Goal: Task Accomplishment & Management: Use online tool/utility

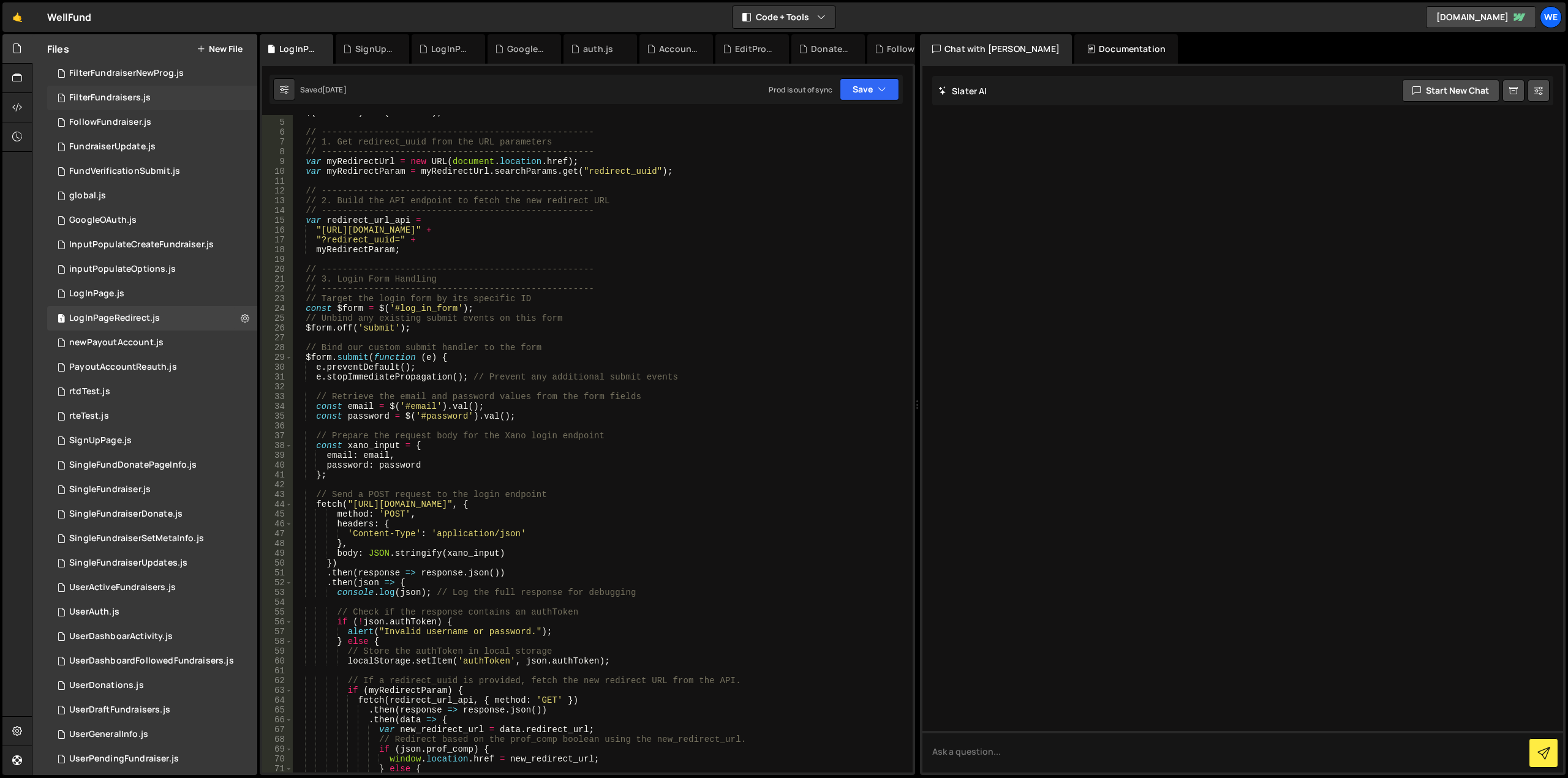
scroll to position [525, 0]
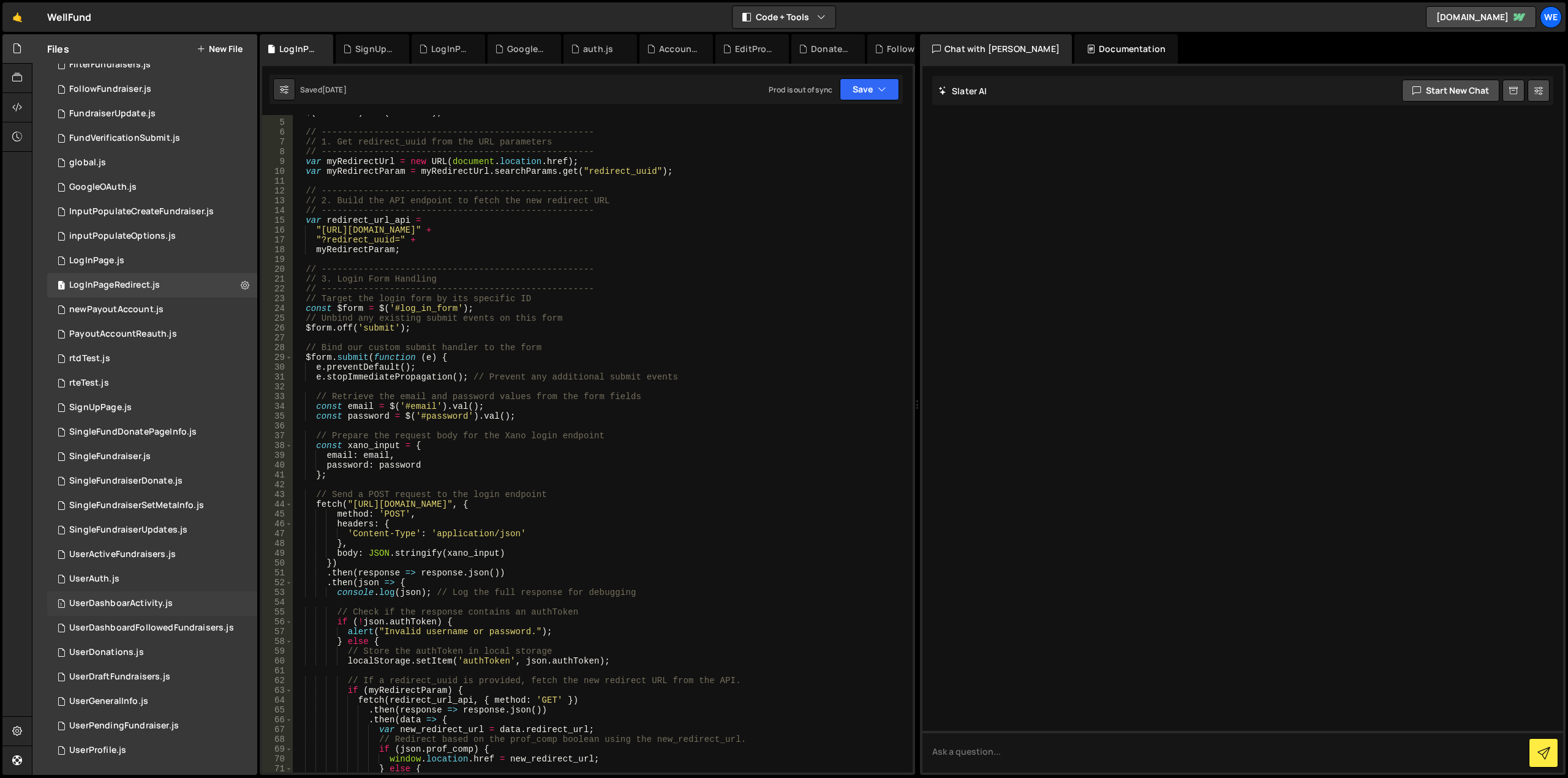
click at [113, 600] on div "UserDashboarActivity.js" at bounding box center [120, 604] width 104 height 11
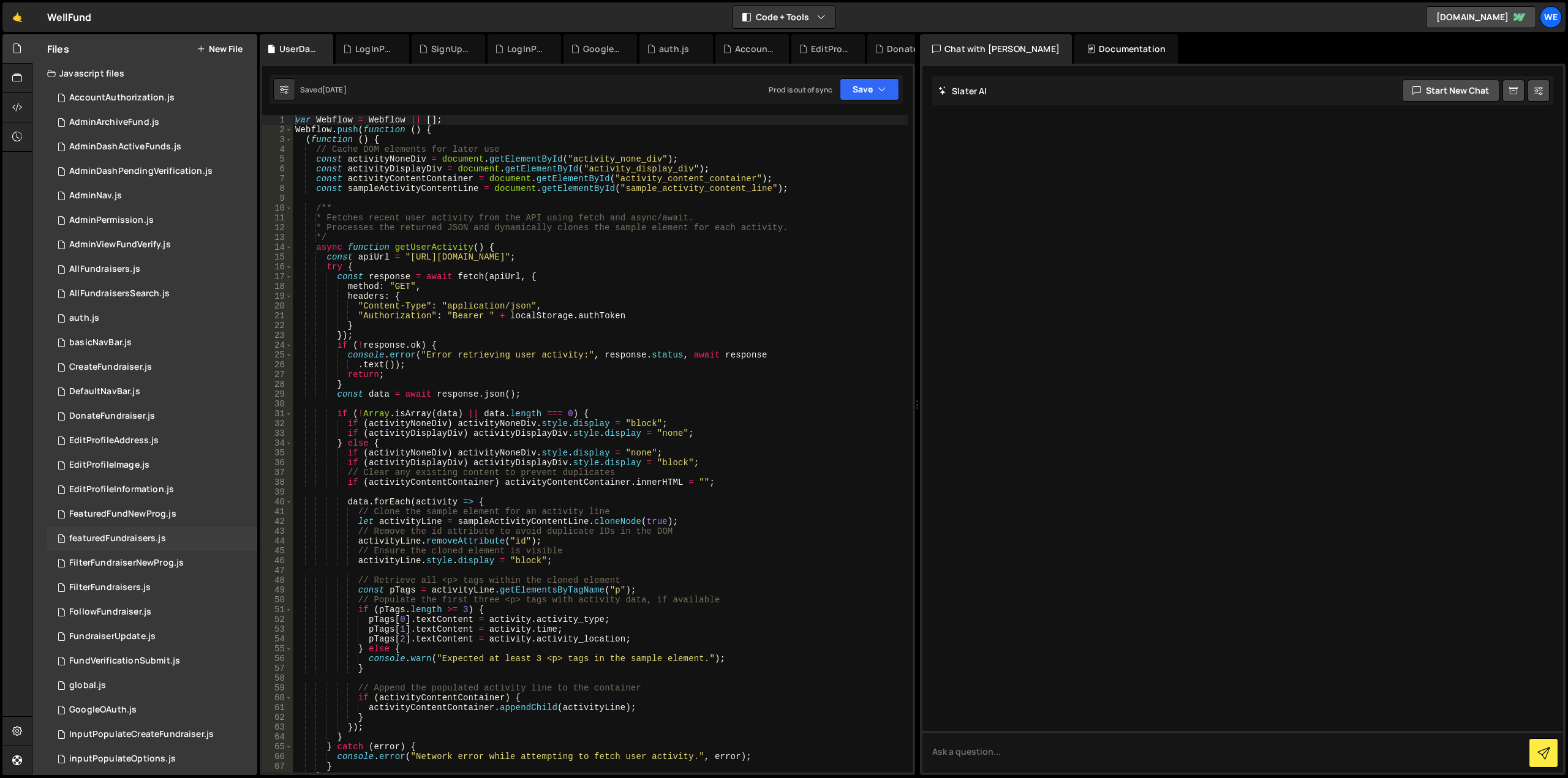
scroll to position [0, 0]
click at [137, 202] on div "1 AdminNav.js 0" at bounding box center [152, 198] width 210 height 25
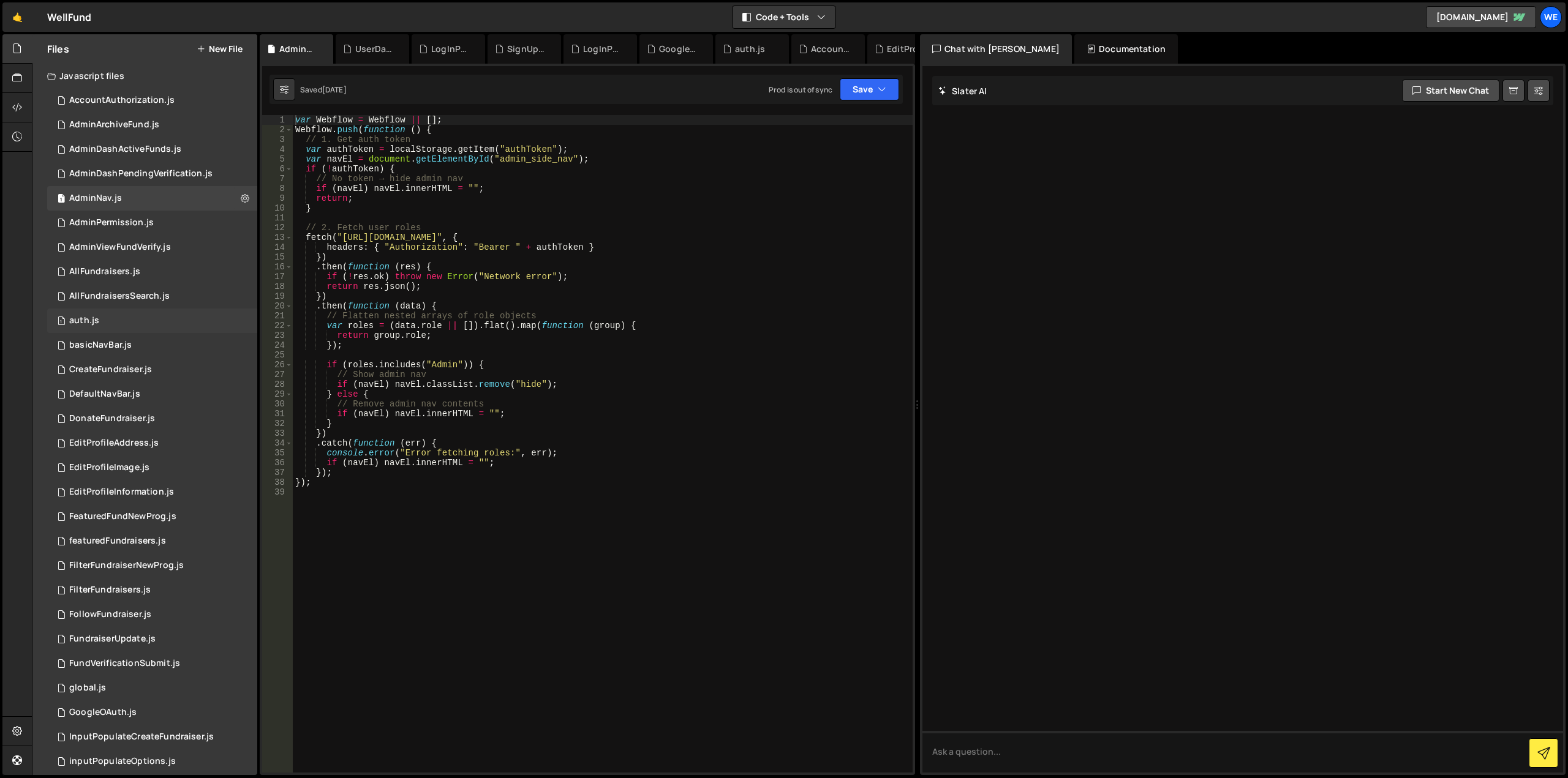
click at [128, 315] on div "1 auth.js 0" at bounding box center [152, 321] width 210 height 25
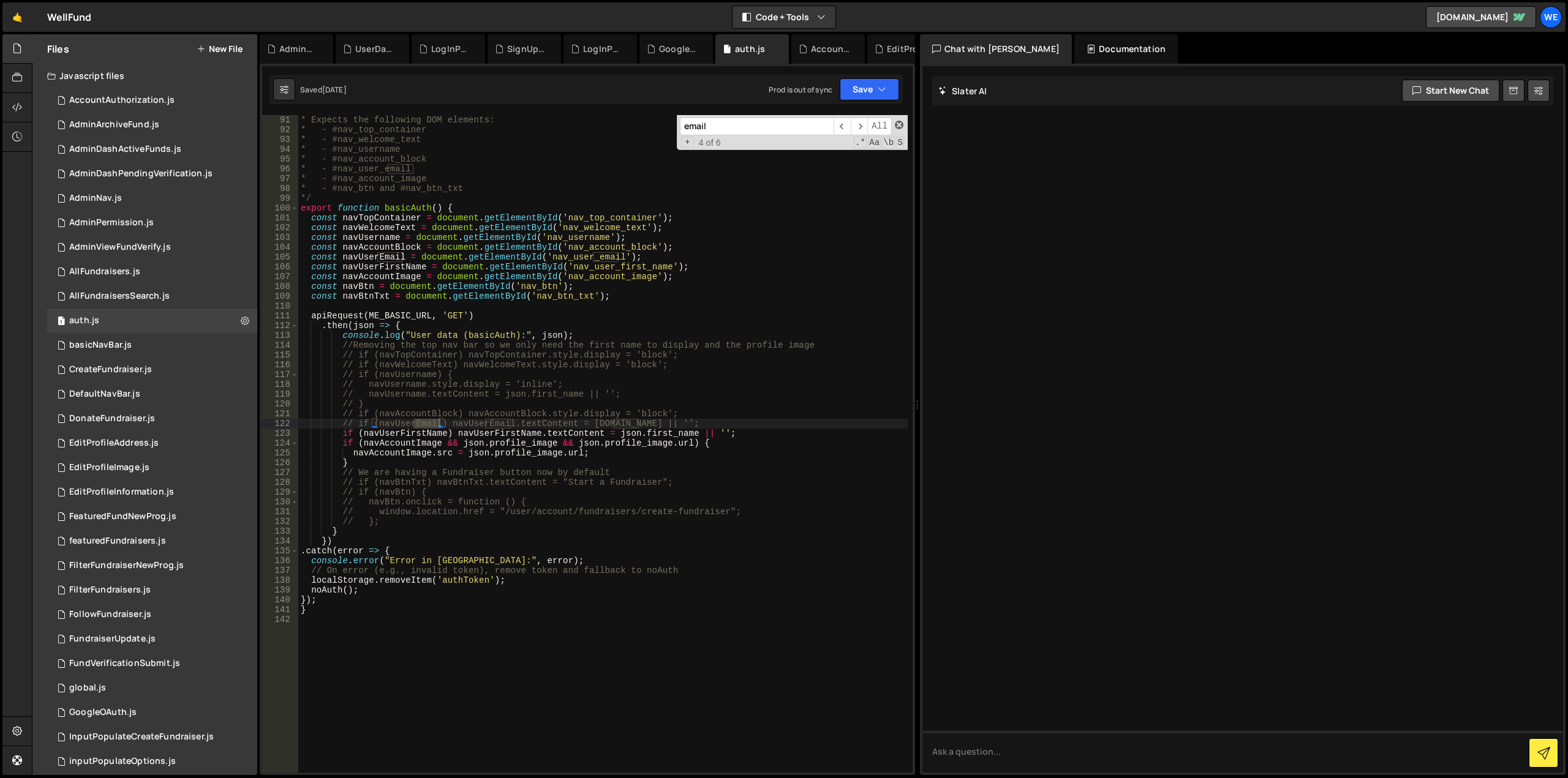
click at [902, 126] on span at bounding box center [899, 124] width 9 height 9
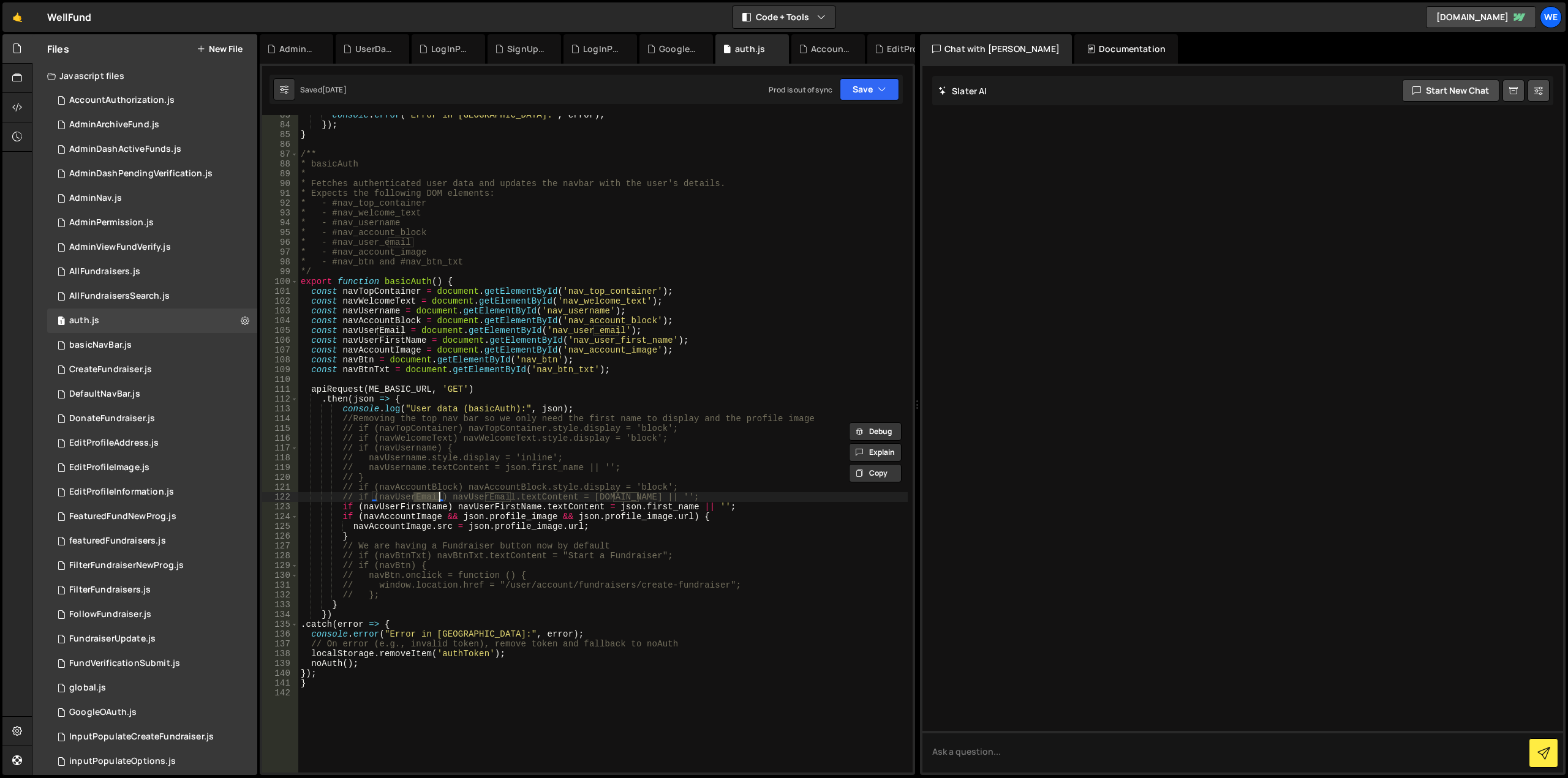
scroll to position [845, 0]
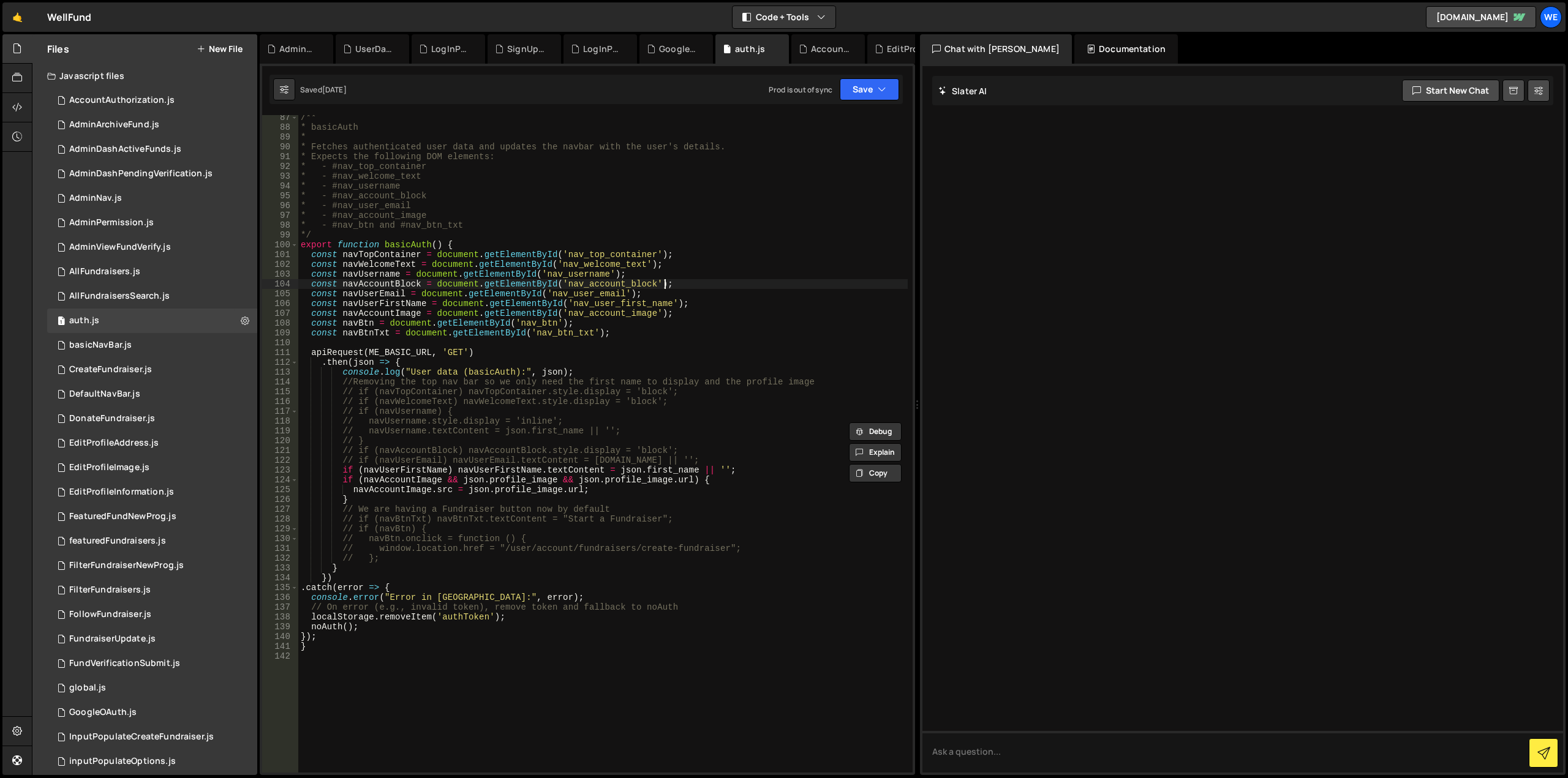
click at [814, 287] on div "/** * basicAuth * * Fetches authenticated user data and updates the navbar with…" at bounding box center [602, 451] width 609 height 677
type textarea "const navAccountBlock = document.getElementById('nav_account_block');"
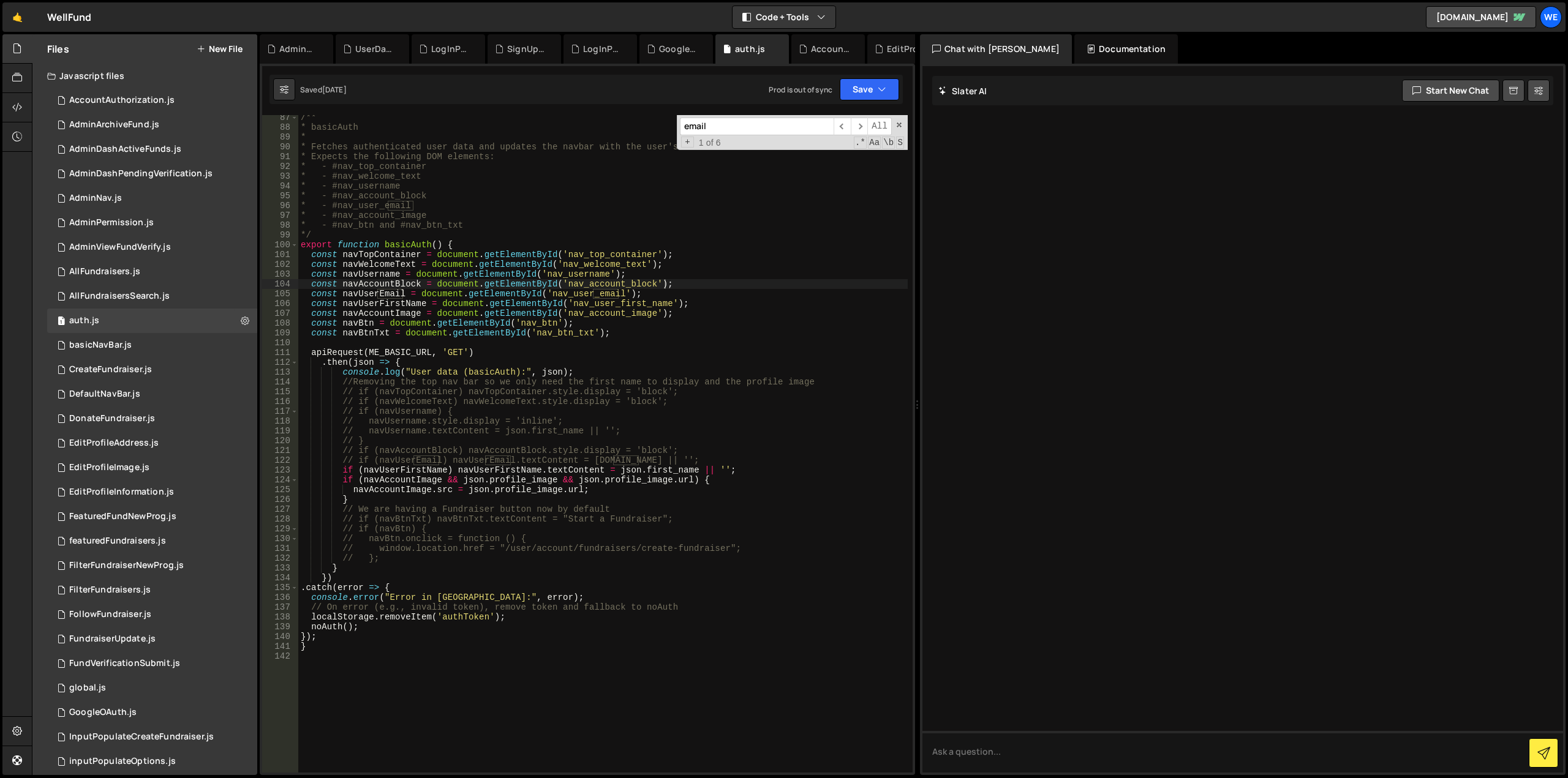
paste input "nav_user_"
type input "nav_user_email"
click at [859, 127] on span "​" at bounding box center [859, 126] width 17 height 18
drag, startPoint x: 112, startPoint y: 390, endPoint x: 125, endPoint y: 390, distance: 13.0
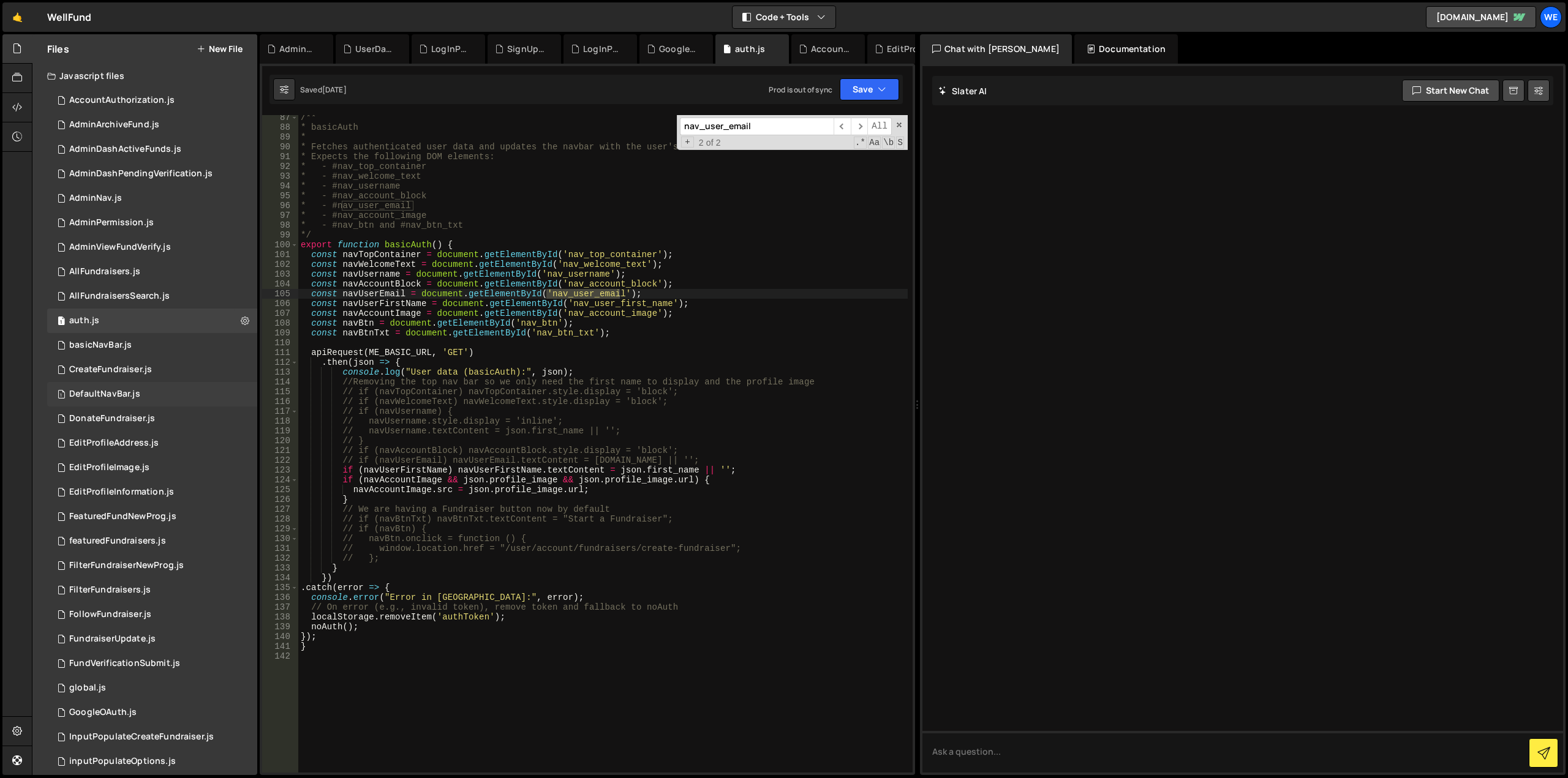
click at [112, 390] on div "DefaultNavBar.js" at bounding box center [104, 394] width 71 height 11
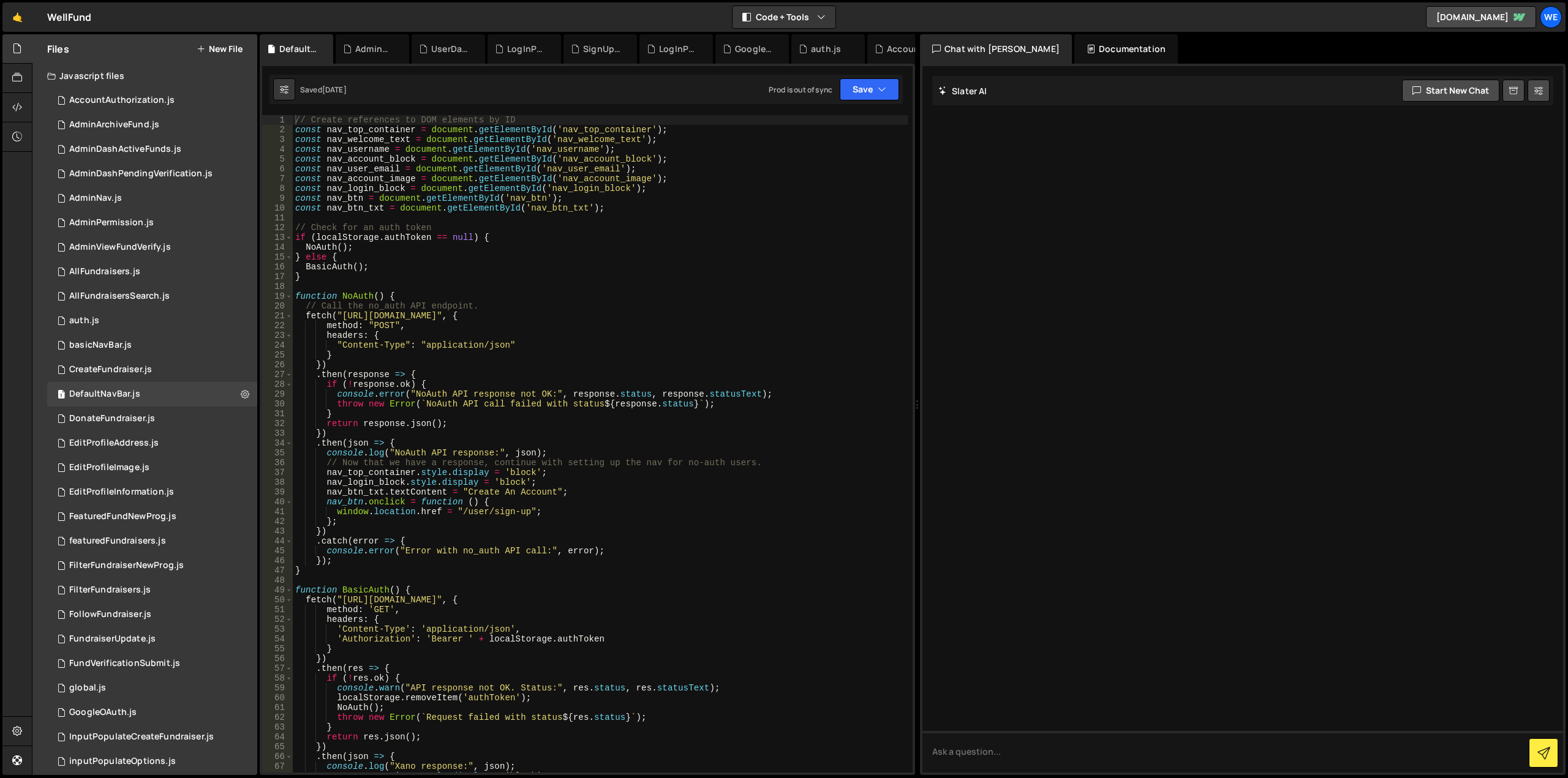
type textarea "}"
click at [677, 279] on div "// Create references to DOM elements by ID const nav_top_container = document .…" at bounding box center [600, 453] width 615 height 677
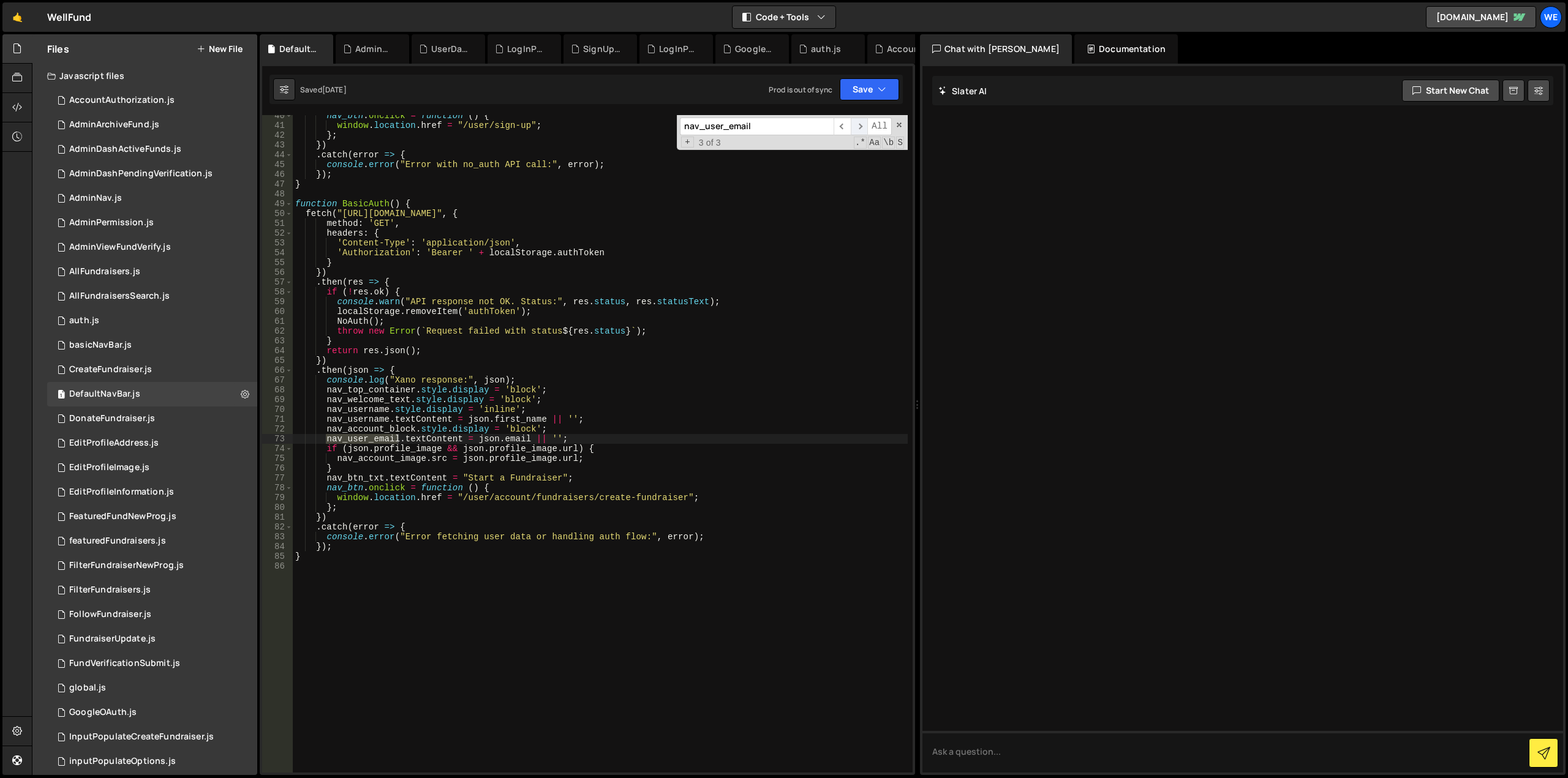
type input "nav_user_email"
click at [863, 127] on span "​" at bounding box center [859, 126] width 17 height 18
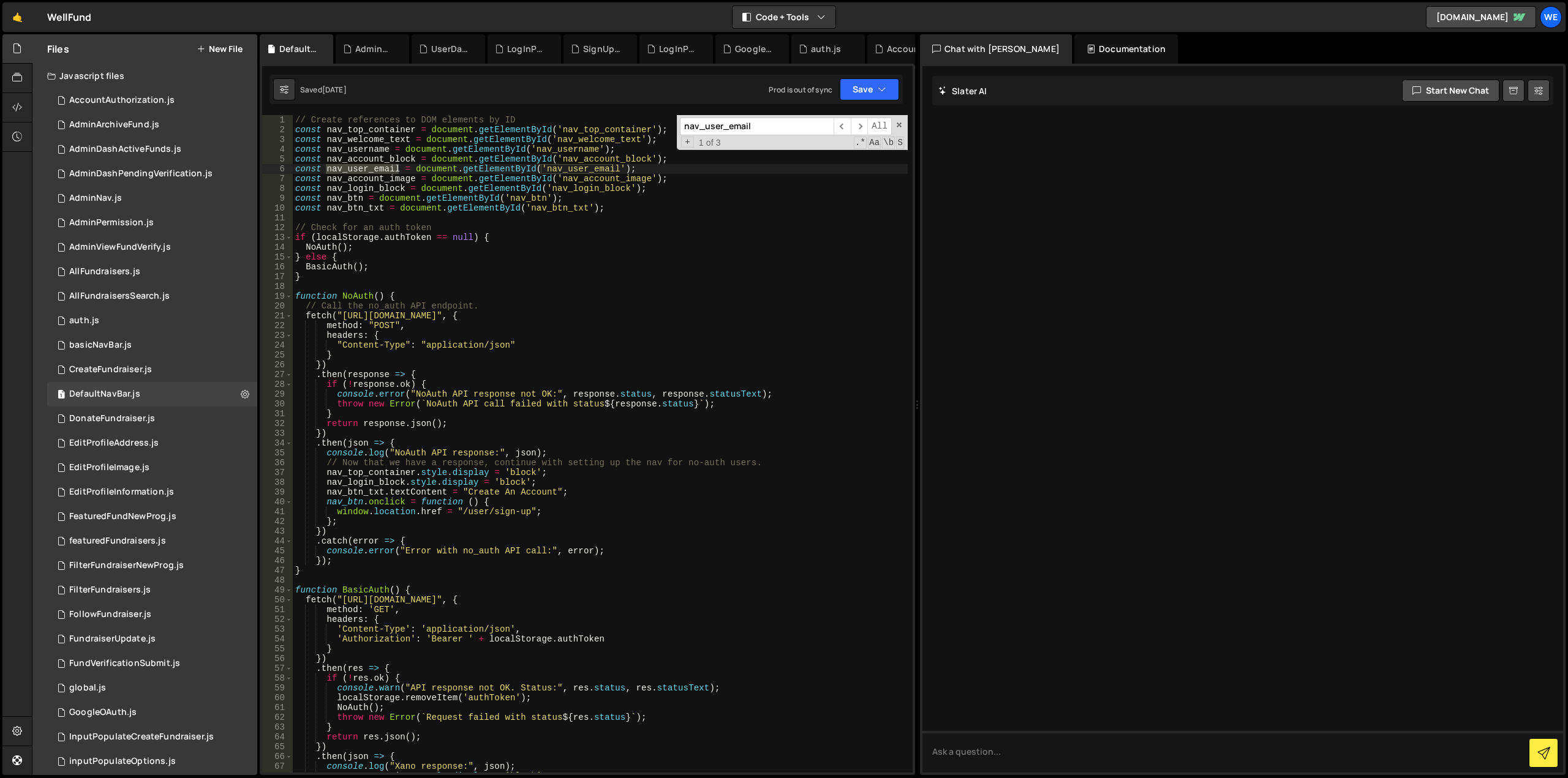
scroll to position [0, 0]
click at [102, 323] on div "1 auth.js 0" at bounding box center [152, 321] width 210 height 25
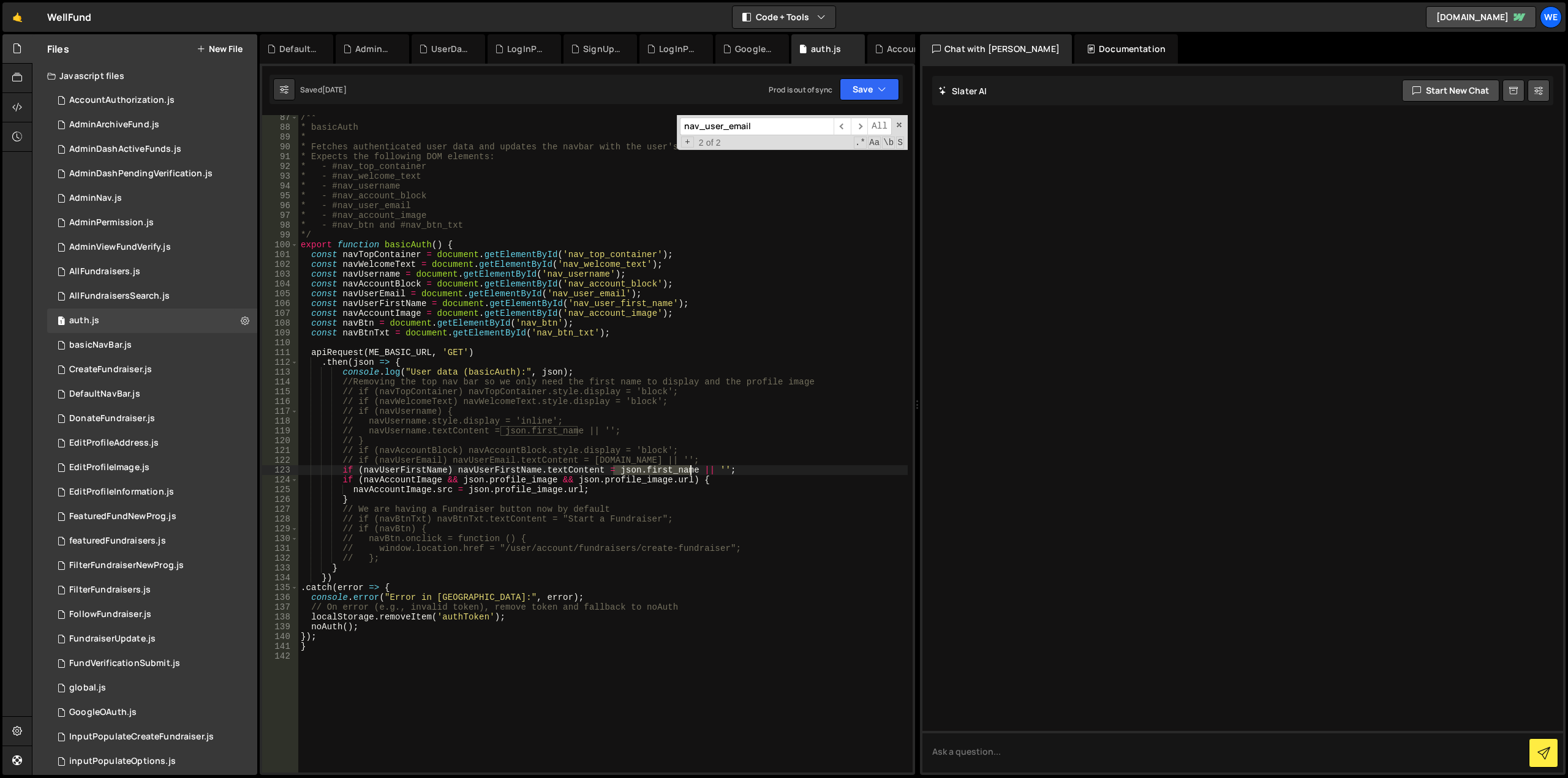
drag, startPoint x: 614, startPoint y: 469, endPoint x: 688, endPoint y: 472, distance: 74.1
click at [688, 472] on div "/** * basicAuth * * Fetches authenticated user data and updates the navbar with…" at bounding box center [602, 451] width 609 height 677
click at [768, 448] on div "/** * basicAuth * * Fetches authenticated user data and updates the navbar with…" at bounding box center [602, 451] width 609 height 677
type textarea "// if (navAccountBlock) navAccountBlock.style.display = 'block';"
click at [103, 345] on div "basicNavBar.js" at bounding box center [100, 345] width 62 height 11
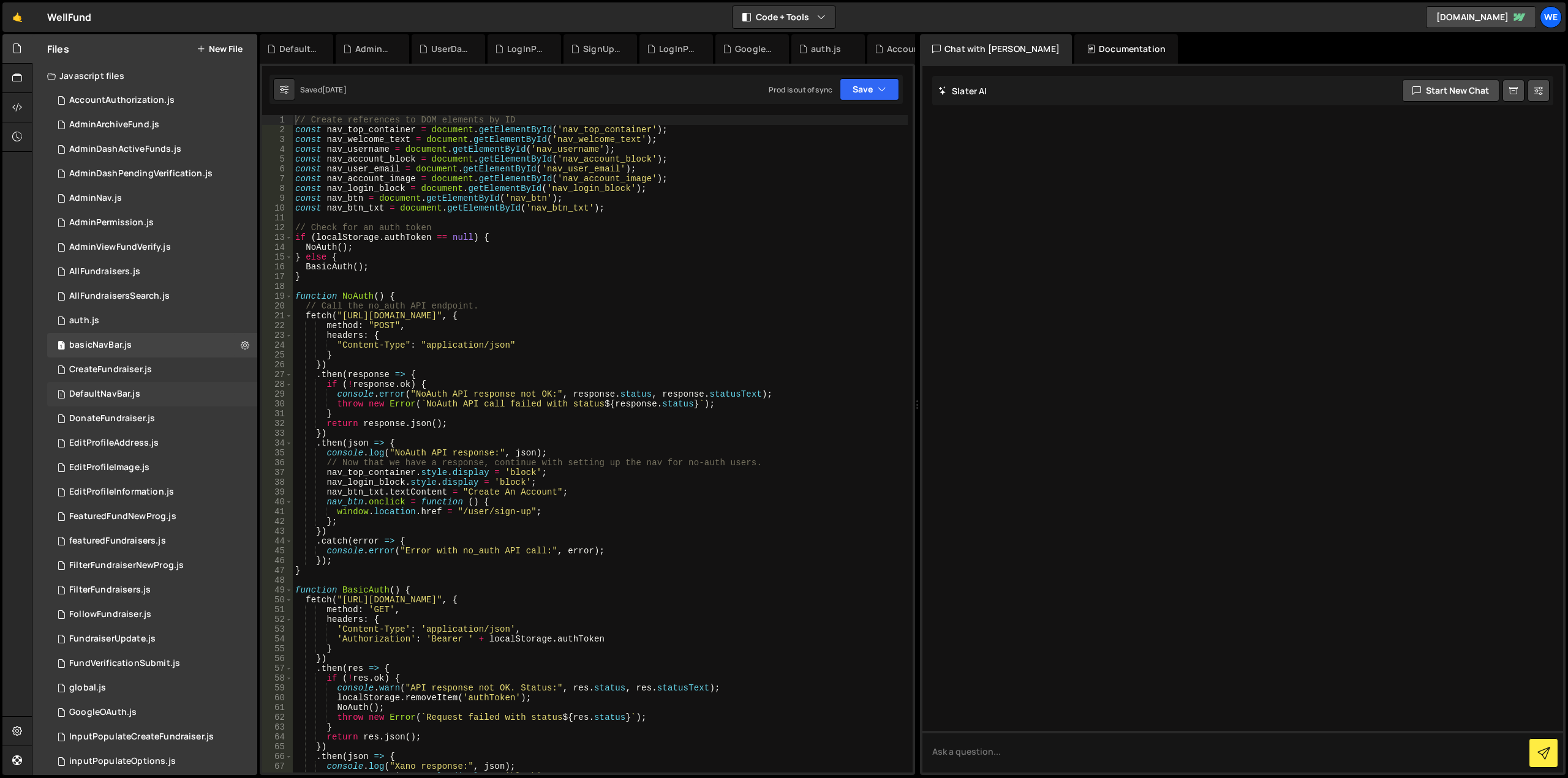
click at [97, 394] on div "DefaultNavBar.js" at bounding box center [104, 394] width 71 height 11
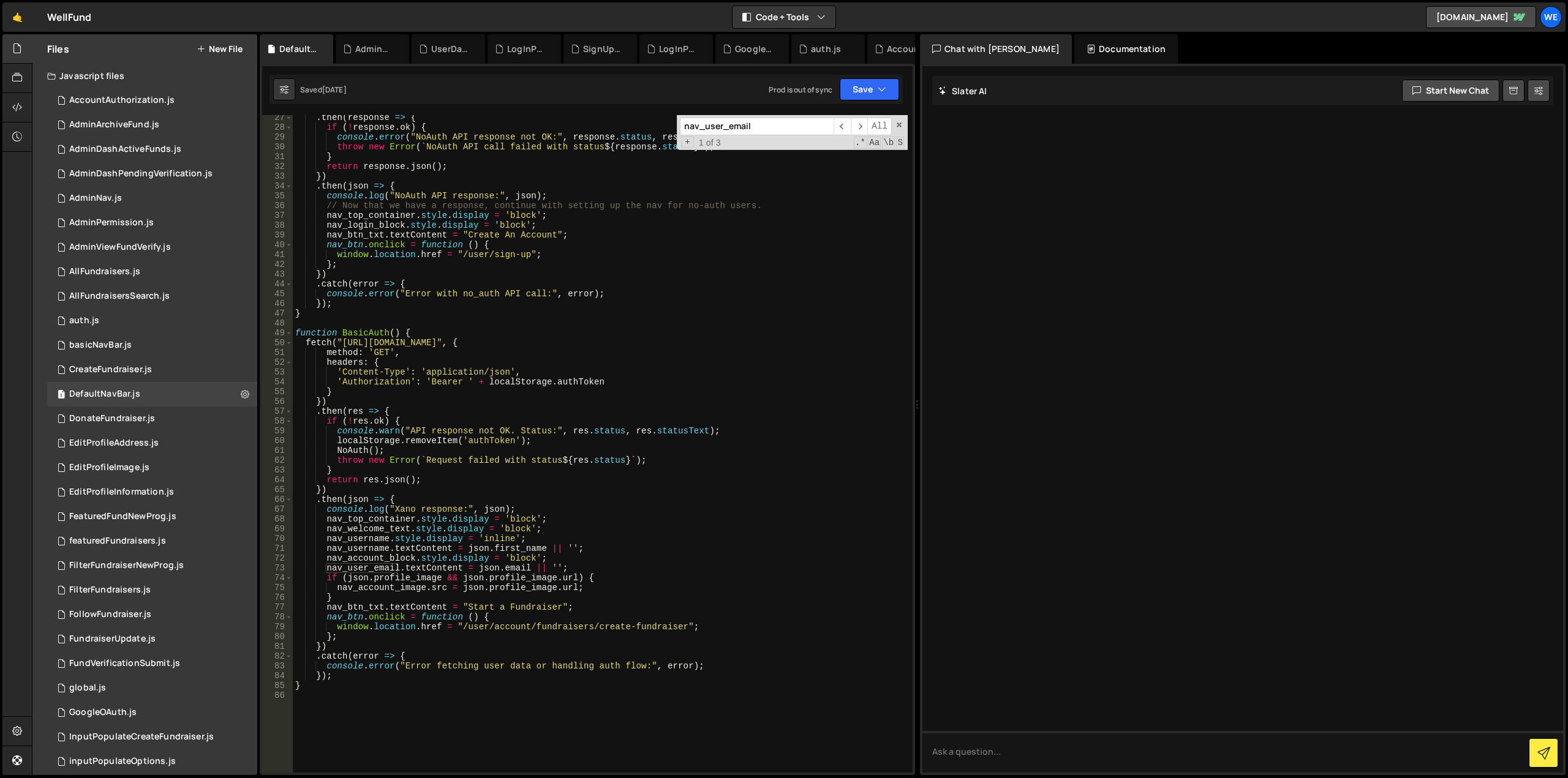
scroll to position [294, 0]
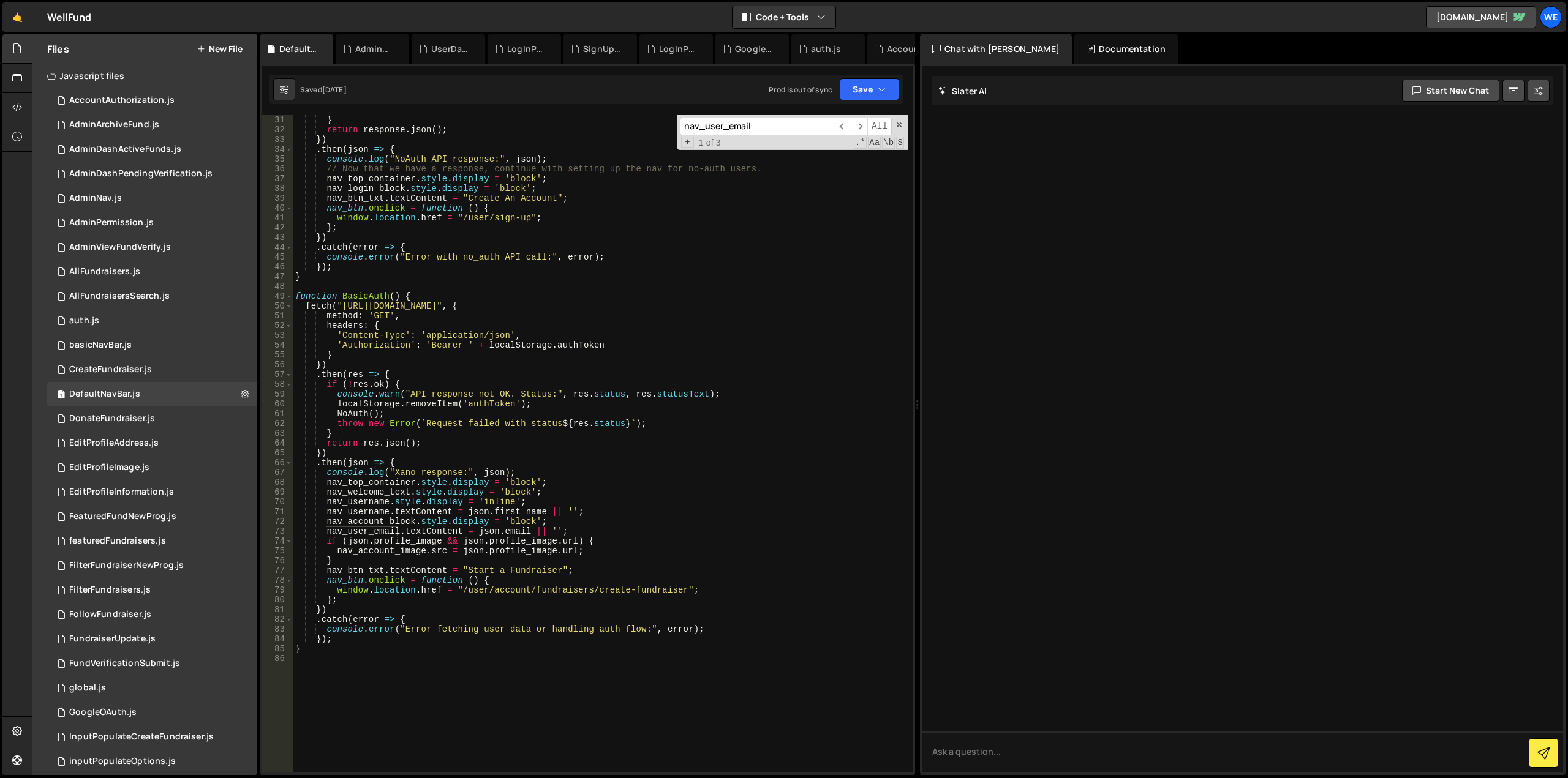
type textarea "nav_user_email.textContent = [DOMAIN_NAME] || '';"
click at [578, 531] on div "} return response . json ( ) ; }) . then ( json => { console . log ( "NoAuth AP…" at bounding box center [600, 453] width 615 height 677
click at [104, 319] on div "1 auth.js 0" at bounding box center [152, 321] width 210 height 25
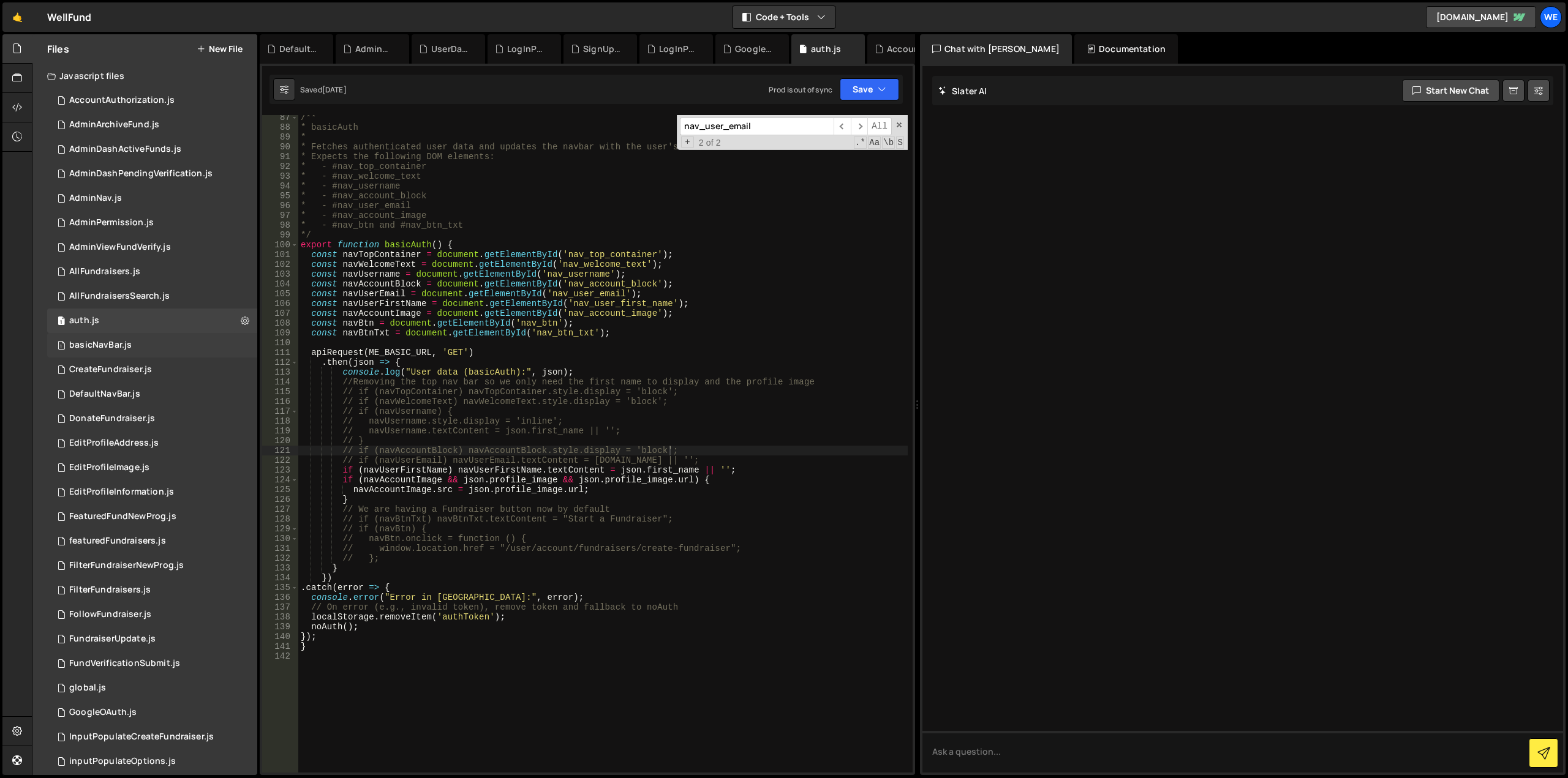
click at [119, 348] on div "basicNavBar.js" at bounding box center [100, 345] width 62 height 11
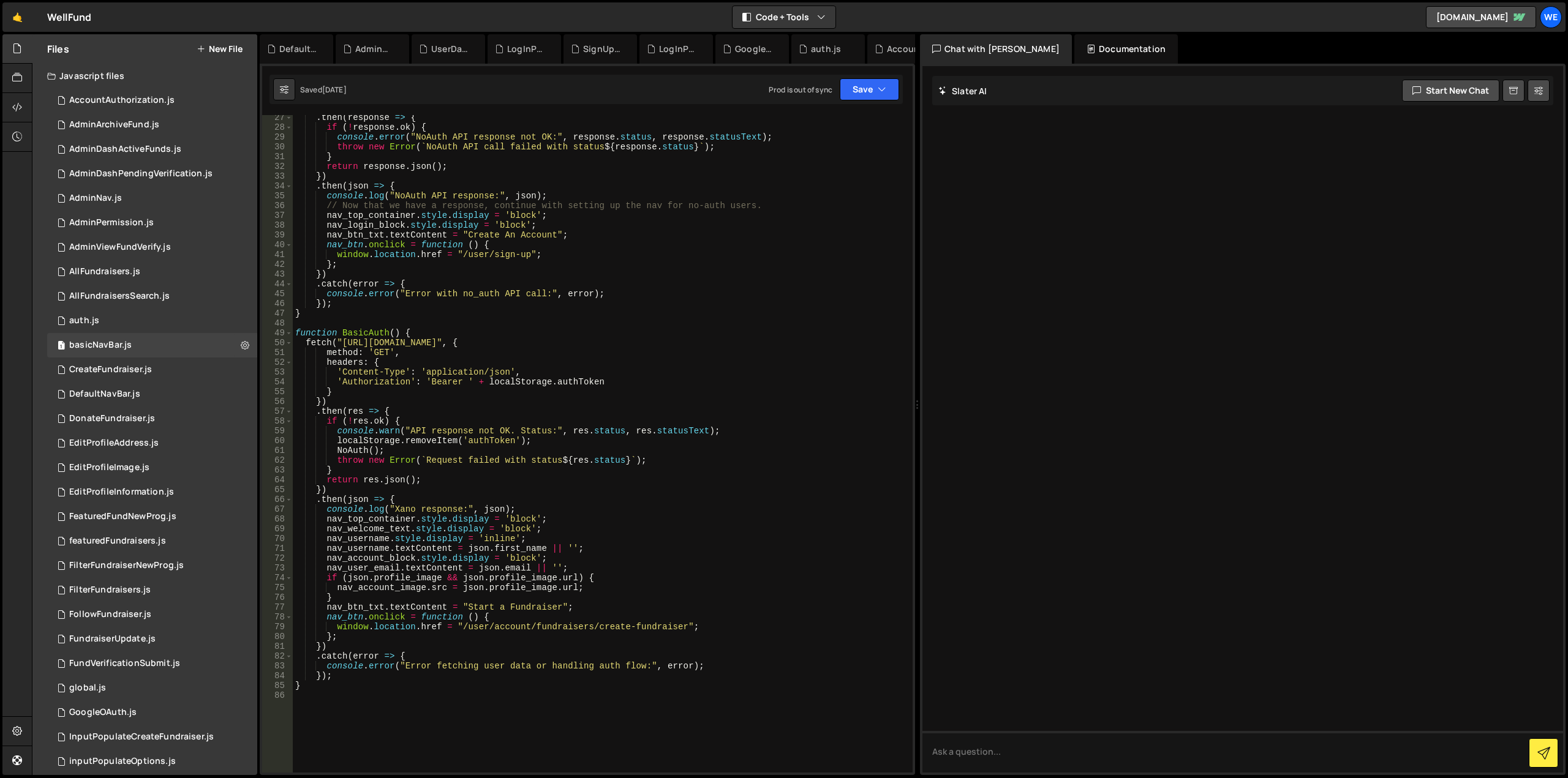
scroll to position [331, 0]
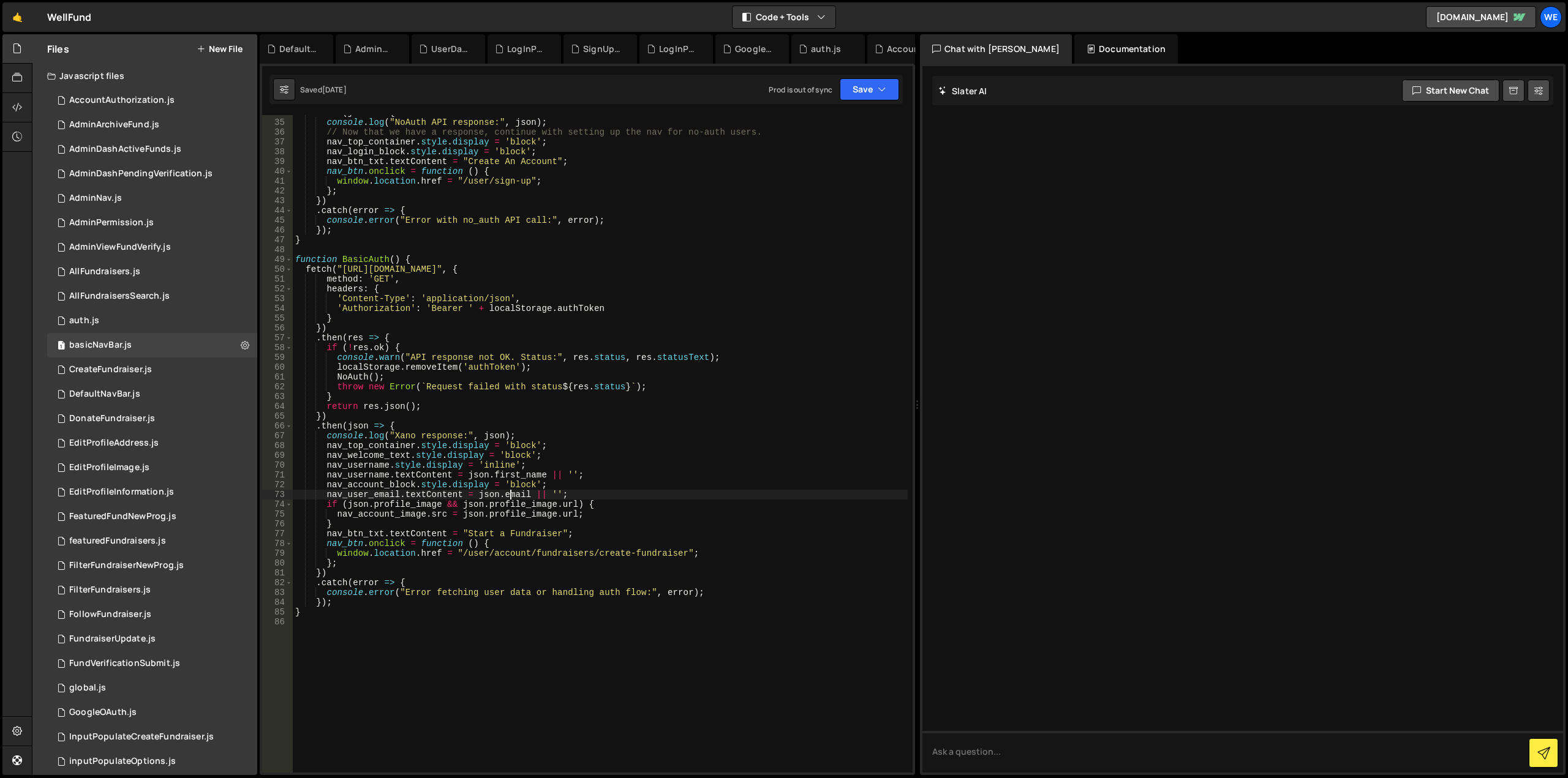
click at [510, 497] on div ". then ( json => { console . log ( "NoAuth API response:" , json ) ; // Now tha…" at bounding box center [600, 446] width 615 height 677
click at [336, 474] on div ". then ( json => { console . log ( "NoAuth API response:" , json ) ; // Now tha…" at bounding box center [600, 446] width 615 height 677
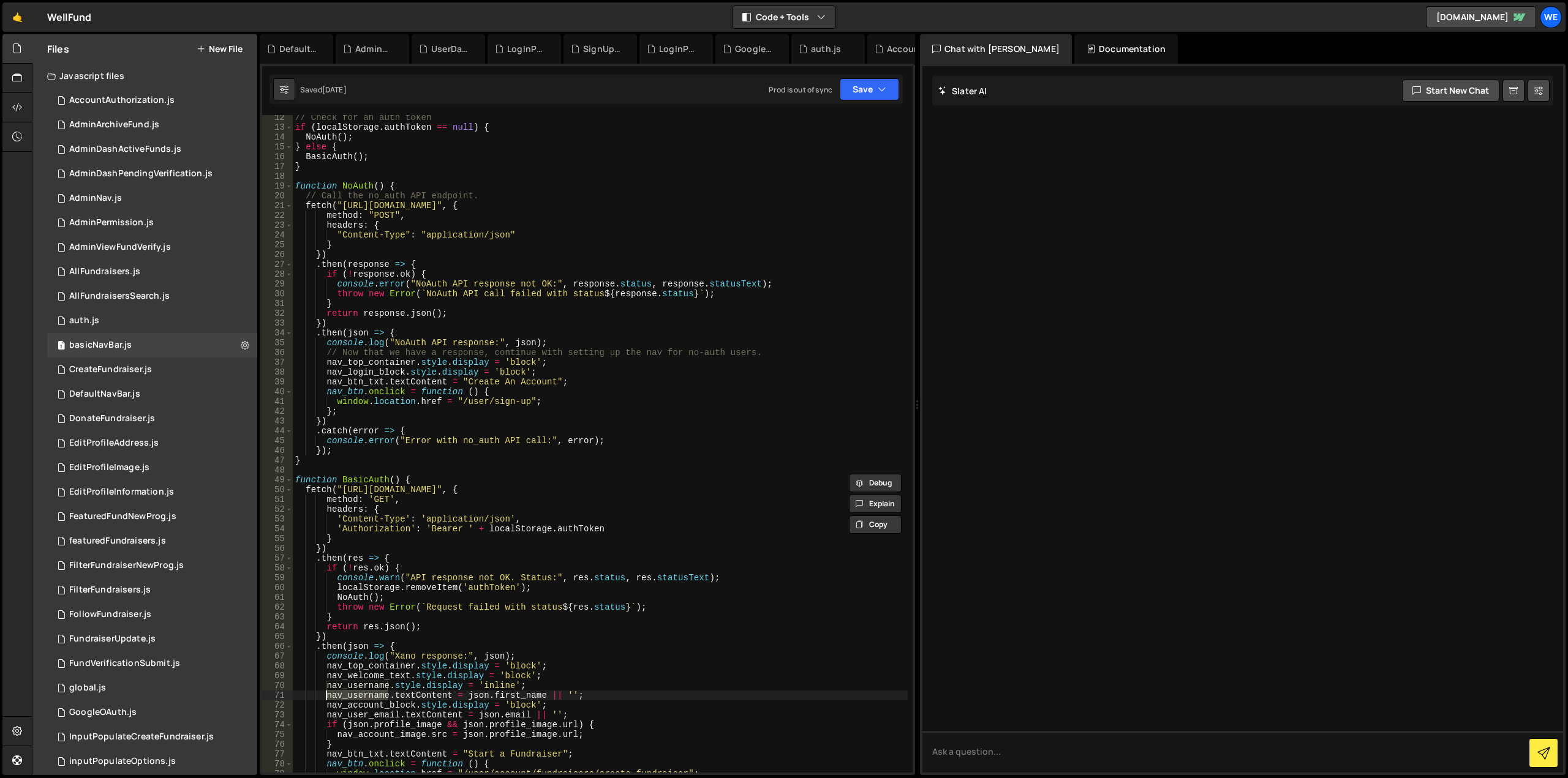
scroll to position [0, 0]
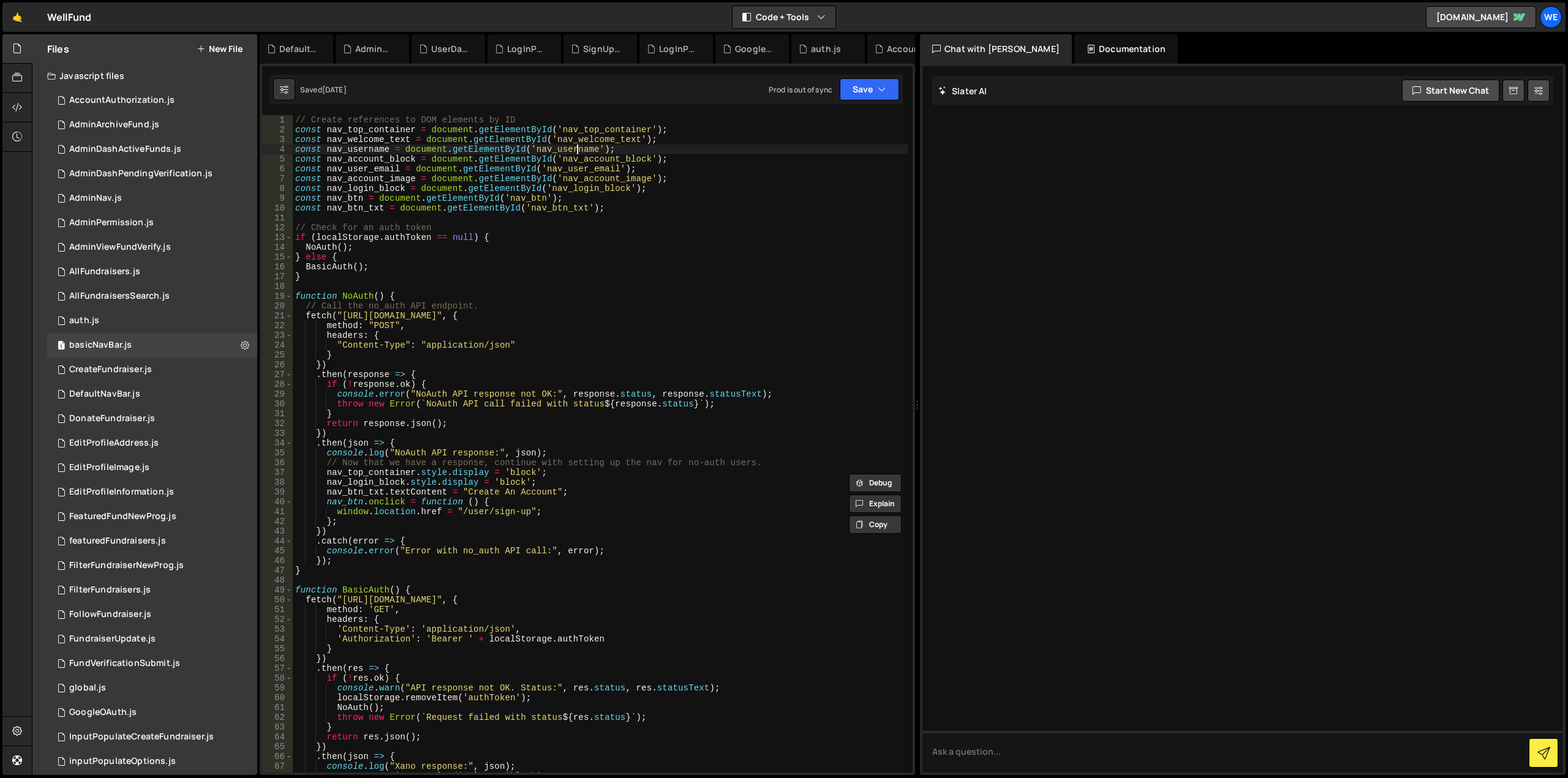
click at [577, 150] on div "// Create references to DOM elements by ID const nav_top_container = document .…" at bounding box center [600, 453] width 615 height 677
type textarea "const nav_username = document.getElementById('nav_username');"
click at [577, 150] on div "// Create references to DOM elements by ID const nav_top_container = document .…" at bounding box center [600, 453] width 615 height 677
